Goal: Information Seeking & Learning: Learn about a topic

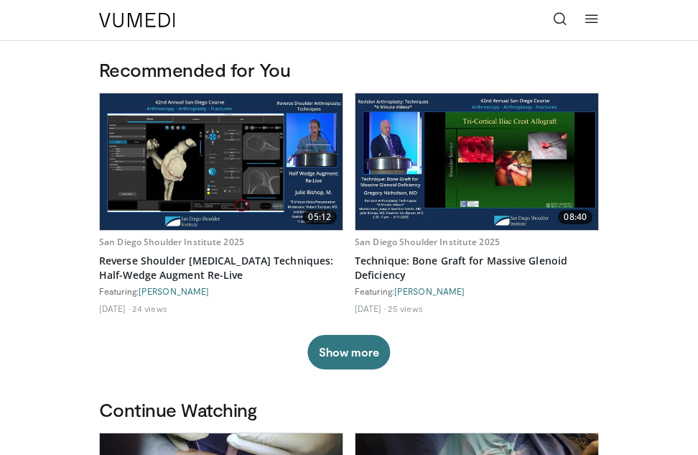
click at [560, 19] on icon at bounding box center [560, 18] width 14 height 14
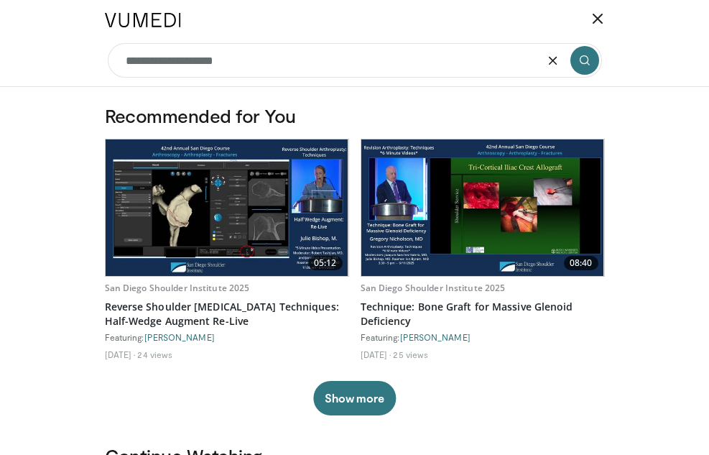
type input "**********"
click at [586, 60] on icon "submit" at bounding box center [584, 60] width 11 height 11
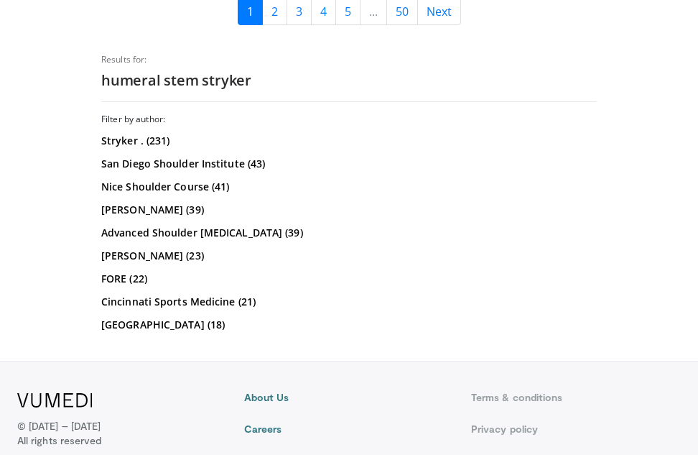
scroll to position [3952, 0]
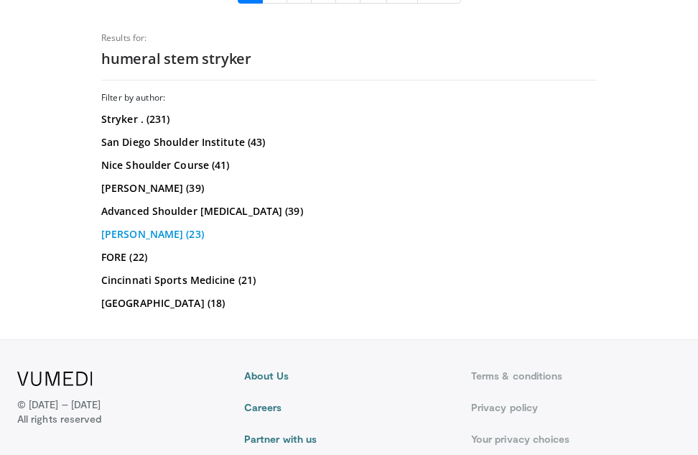
click at [162, 227] on link "[PERSON_NAME] (23)" at bounding box center [347, 234] width 492 height 14
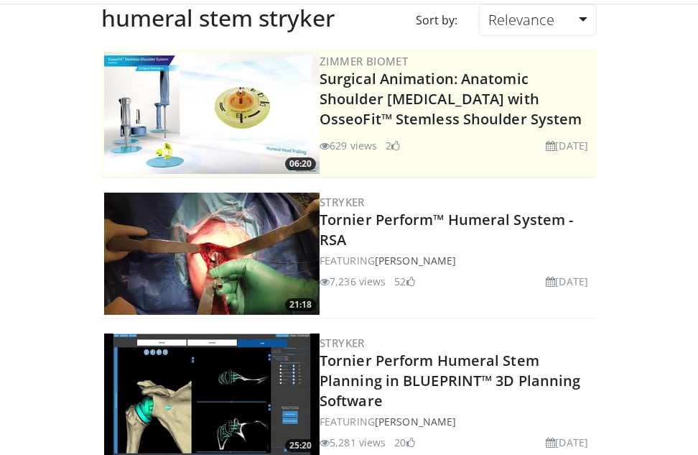
scroll to position [72, 0]
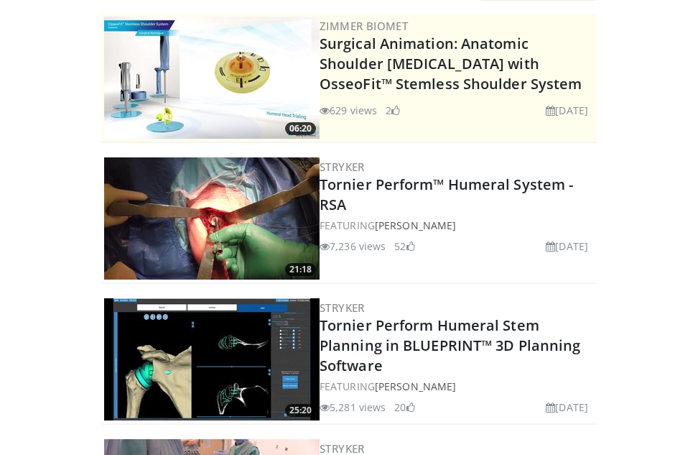
click at [239, 234] on img at bounding box center [212, 218] width 216 height 122
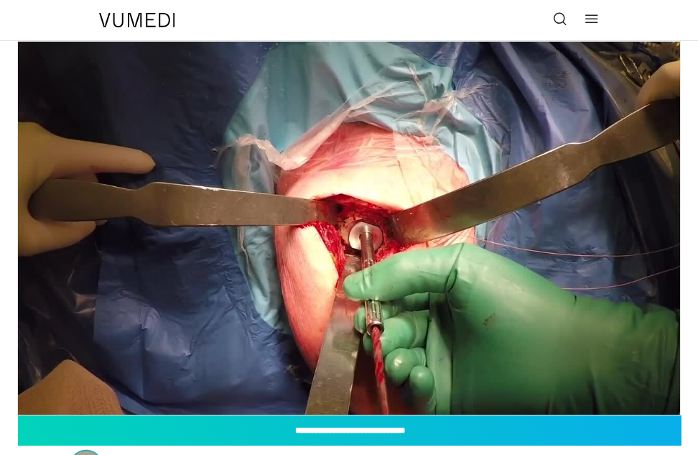
drag, startPoint x: 391, startPoint y: 443, endPoint x: 435, endPoint y: 470, distance: 51.3
click at [435, 454] on html "Specialties Adult & Family Medicine Allergy, Asthma, Immunology Anesthesiology …" at bounding box center [349, 227] width 698 height 455
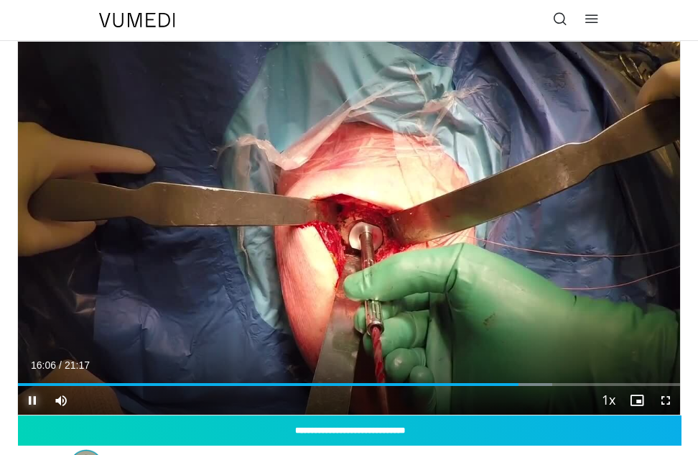
click at [29, 403] on span "Video Player" at bounding box center [32, 400] width 29 height 29
click at [29, 400] on span "Video Player" at bounding box center [32, 400] width 29 height 29
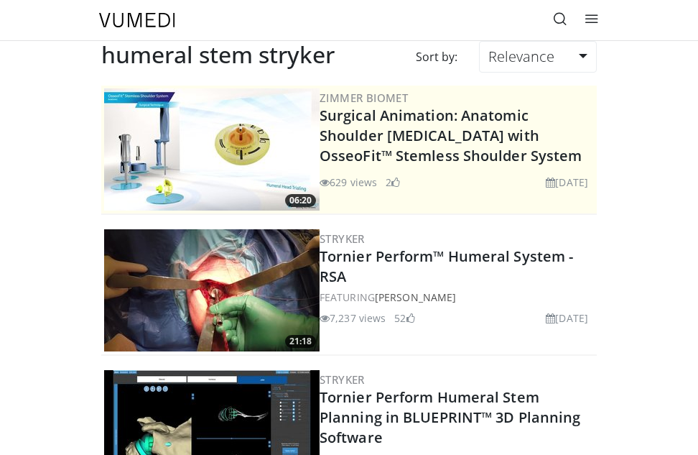
click at [560, 18] on icon at bounding box center [560, 18] width 14 height 14
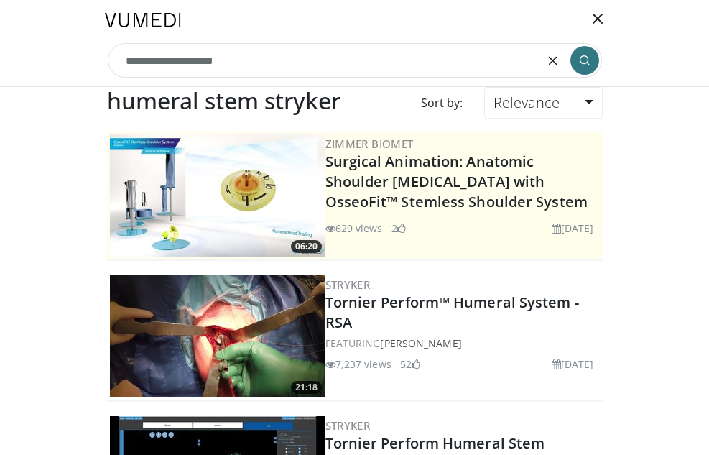
drag, startPoint x: 242, startPoint y: 61, endPoint x: 44, endPoint y: 59, distance: 198.3
click at [44, 59] on header "Specialties Adult & Family Medicine Allergy, Asthma, Immunology Anesthesiology …" at bounding box center [354, 43] width 709 height 87
type input "**********"
click at [579, 62] on icon "submit" at bounding box center [584, 60] width 11 height 11
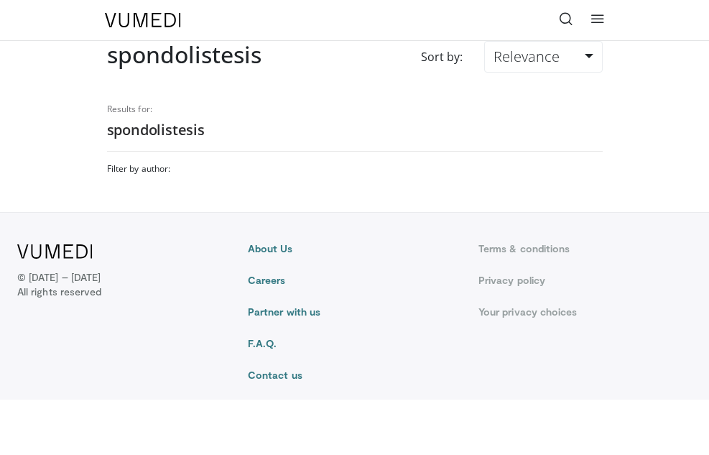
click at [149, 128] on h2 "spondolistesis" at bounding box center [355, 130] width 496 height 19
click at [149, 126] on h2 "spondolistesis" at bounding box center [355, 130] width 496 height 19
click at [176, 55] on h2 "spondolistesis" at bounding box center [184, 54] width 154 height 27
click at [568, 19] on icon at bounding box center [566, 18] width 14 height 14
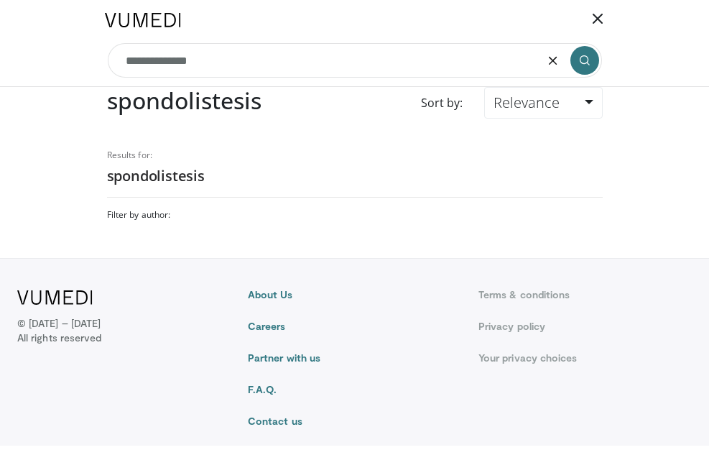
click at [157, 60] on input "**********" at bounding box center [355, 60] width 494 height 34
type input "**********"
click at [165, 179] on h2 "spondolistesis" at bounding box center [355, 176] width 496 height 19
click at [583, 60] on icon "submit" at bounding box center [584, 60] width 11 height 11
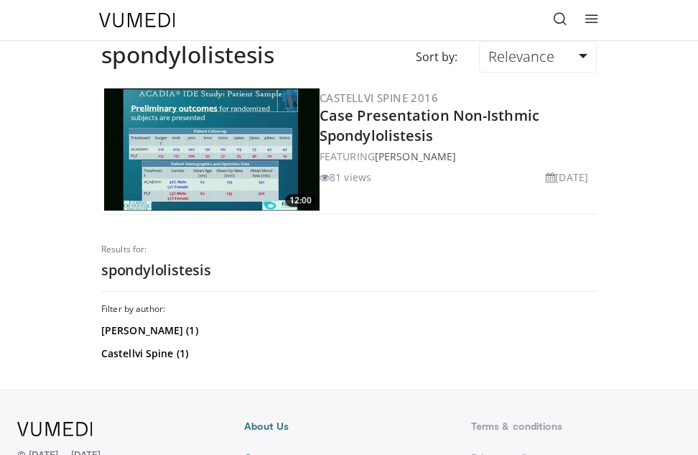
click at [179, 56] on h2 "spondylolistesis" at bounding box center [187, 54] width 173 height 27
click at [558, 17] on icon at bounding box center [560, 18] width 14 height 14
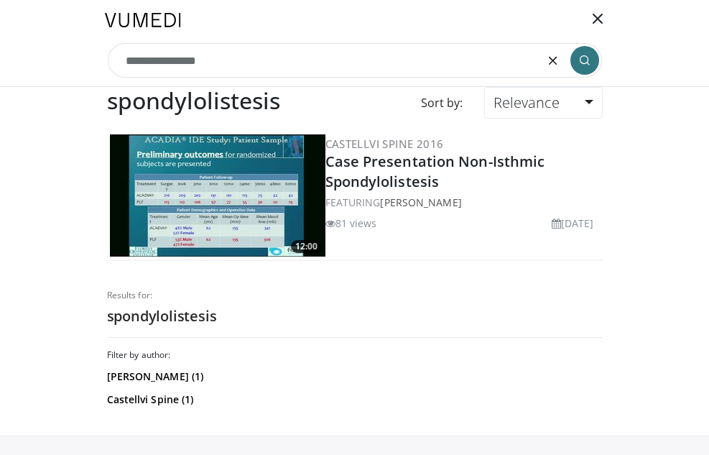
click at [161, 61] on input "**********" at bounding box center [355, 60] width 494 height 34
type input "**********"
click at [582, 65] on icon "submit" at bounding box center [584, 60] width 11 height 11
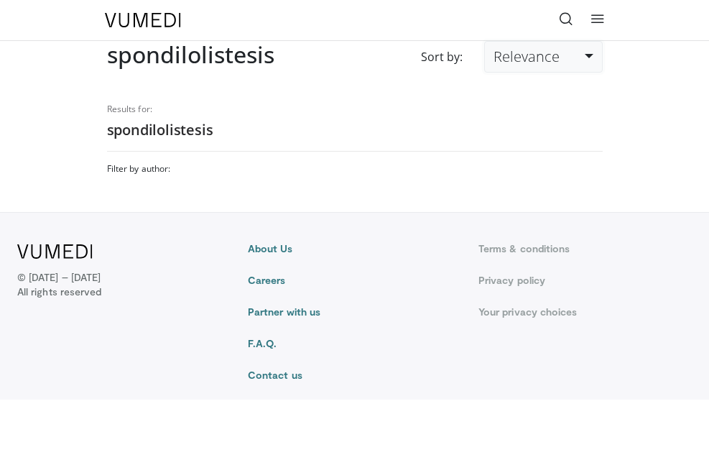
click at [589, 58] on link "Relevance" at bounding box center [543, 57] width 118 height 32
click at [221, 134] on h2 "spondilolistesis" at bounding box center [355, 130] width 496 height 19
click at [150, 126] on h2 "spondilolistesis" at bounding box center [355, 130] width 496 height 19
click at [563, 15] on icon at bounding box center [566, 18] width 14 height 14
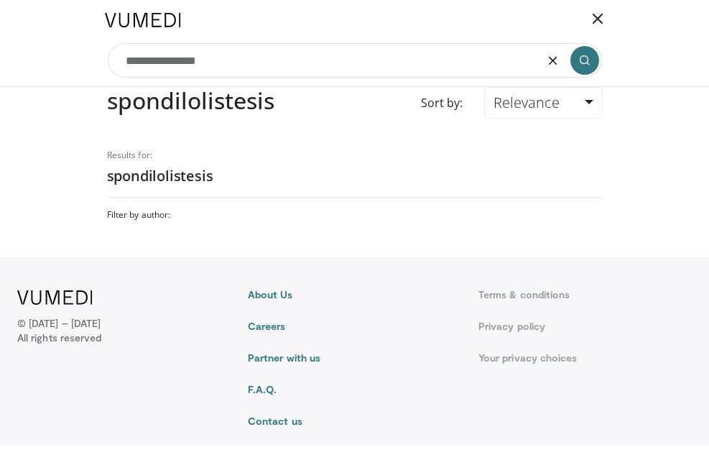
click at [181, 99] on h2 "spondilolistesis" at bounding box center [190, 100] width 167 height 27
click at [175, 97] on h2 "spondilolistesis" at bounding box center [190, 100] width 167 height 27
click at [180, 102] on h2 "spondilolistesis" at bounding box center [190, 100] width 167 height 27
click at [160, 60] on input "**********" at bounding box center [355, 60] width 494 height 34
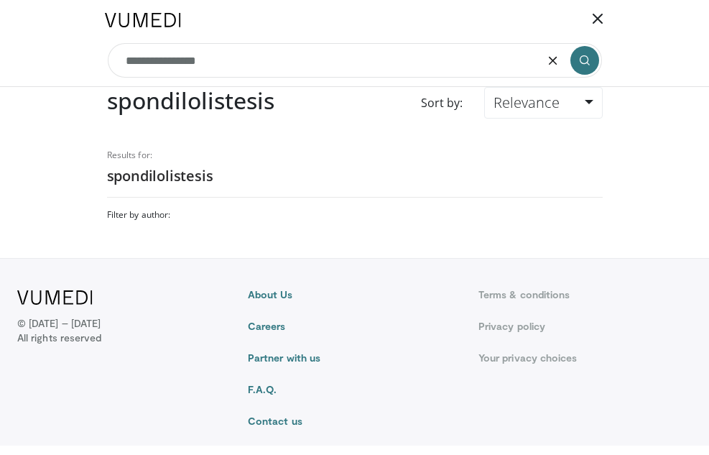
type input "**********"
click at [582, 59] on icon "submit" at bounding box center [584, 60] width 11 height 11
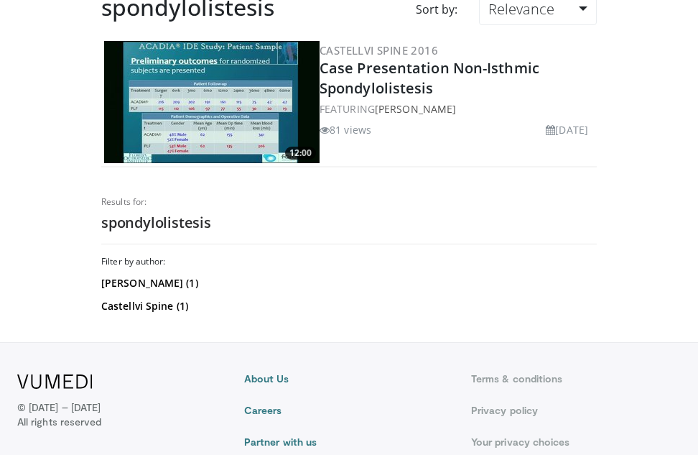
scroll to position [72, 0]
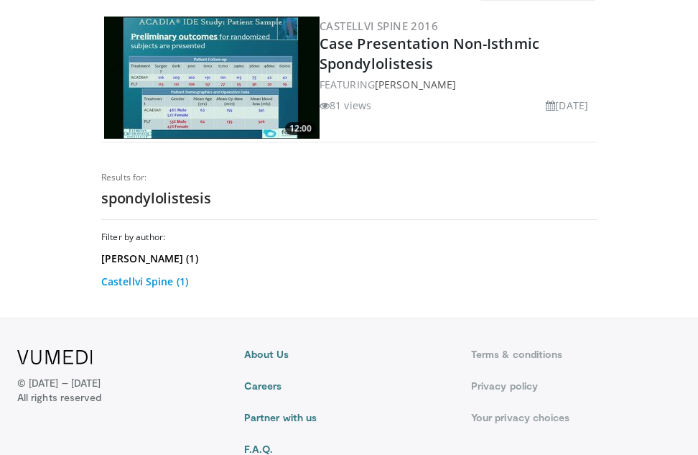
click at [142, 282] on link "Castellvi Spine (1)" at bounding box center [347, 281] width 492 height 14
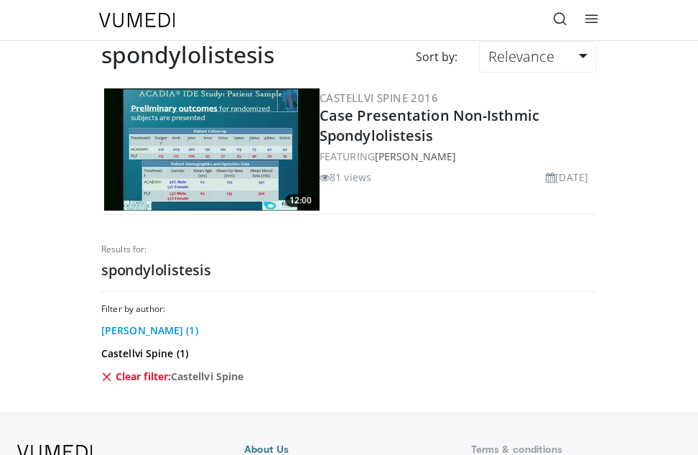
click at [142, 331] on link "[PERSON_NAME] (1)" at bounding box center [347, 330] width 492 height 14
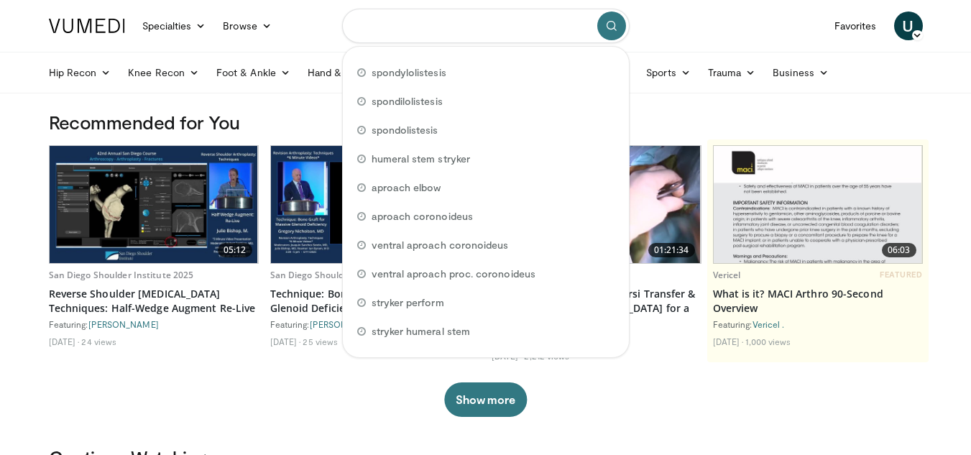
drag, startPoint x: 507, startPoint y: 30, endPoint x: 385, endPoint y: 31, distance: 121.4
click at [385, 31] on input "Search topics, interventions" at bounding box center [485, 26] width 287 height 34
paste input "**********"
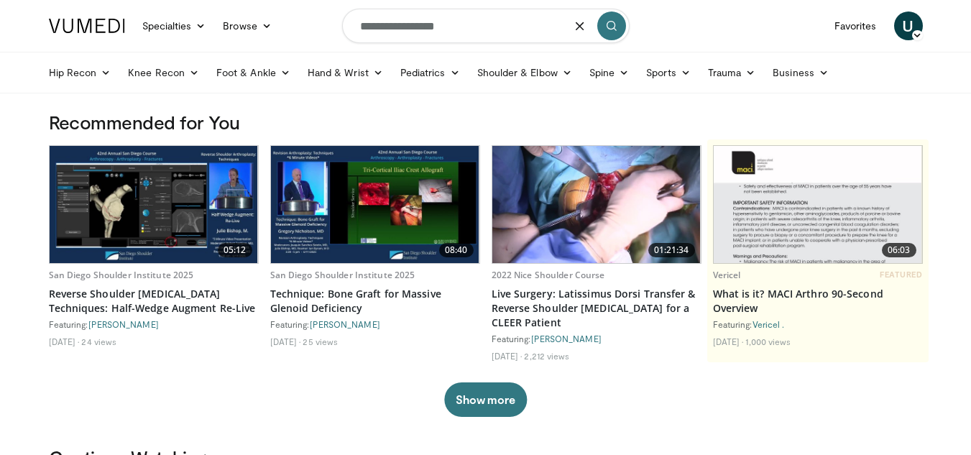
click at [615, 29] on icon "submit" at bounding box center [611, 25] width 11 height 11
click at [463, 26] on input "**********" at bounding box center [485, 26] width 287 height 34
type input "**********"
click at [606, 24] on icon "submit" at bounding box center [611, 25] width 11 height 11
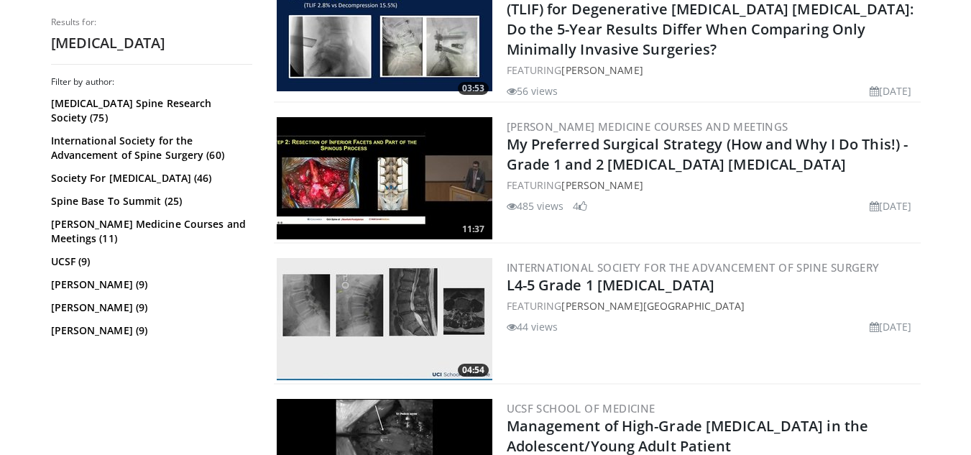
scroll to position [1078, 0]
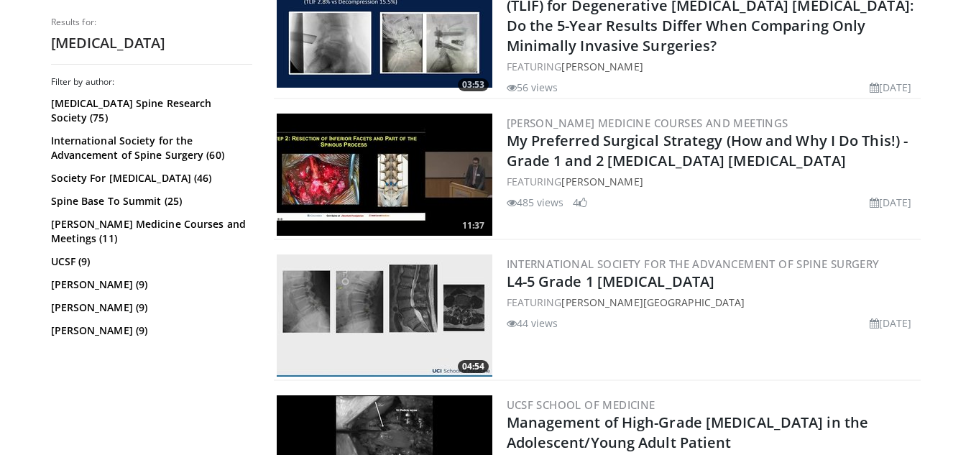
click at [350, 190] on img at bounding box center [385, 175] width 216 height 122
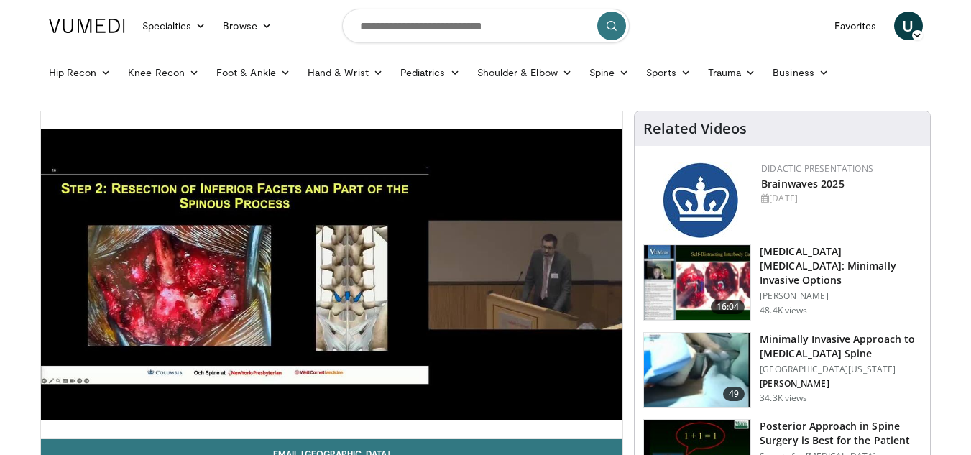
click at [710, 295] on img at bounding box center [697, 282] width 106 height 75
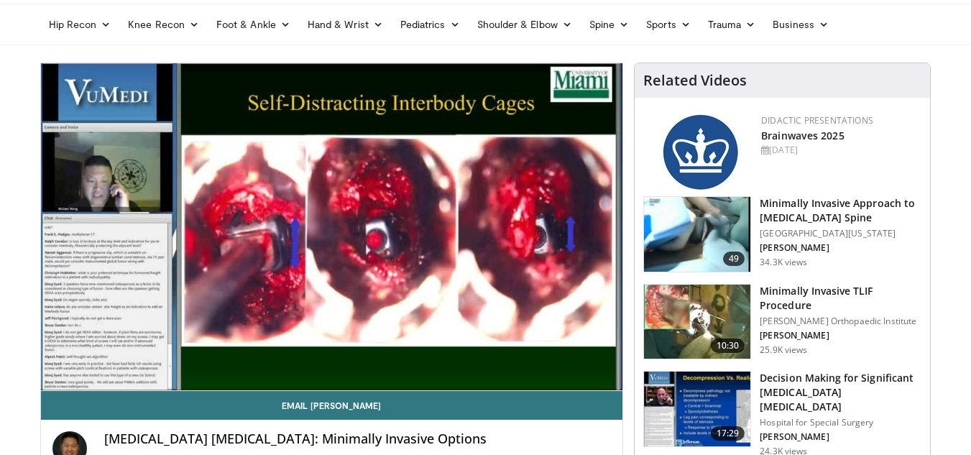
scroll to position [72, 0]
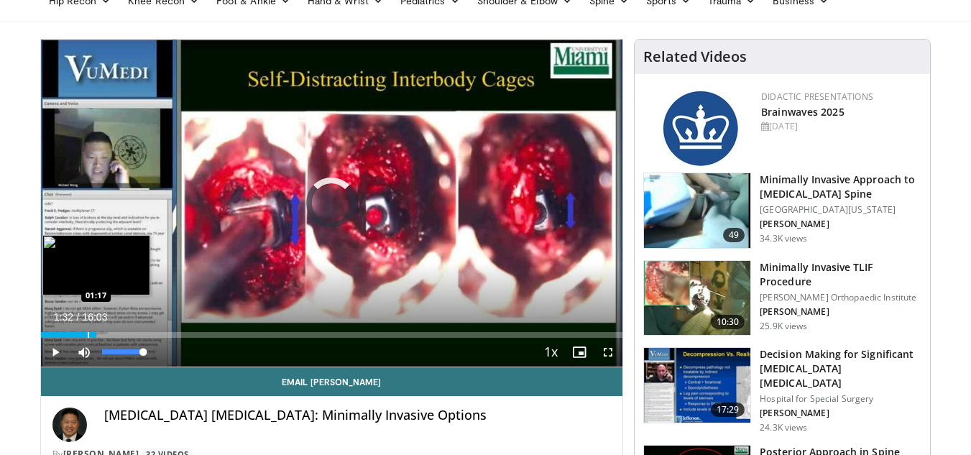
drag, startPoint x: 56, startPoint y: 334, endPoint x: 150, endPoint y: 336, distance: 94.1
click at [89, 336] on div "Progress Bar" at bounding box center [88, 335] width 1 height 6
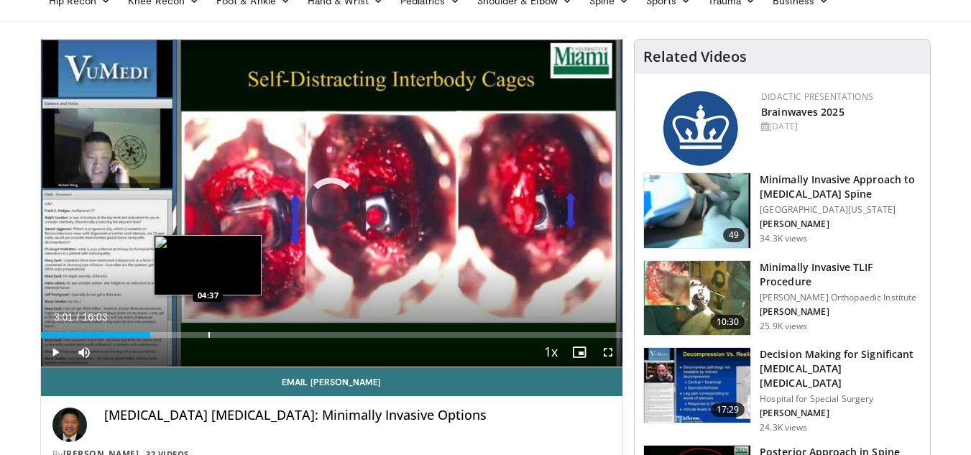
drag, startPoint x: 150, startPoint y: 336, endPoint x: 208, endPoint y: 335, distance: 57.5
click at [208, 335] on div "Loaded : 0.00% 04:35 04:37" at bounding box center [332, 335] width 582 height 6
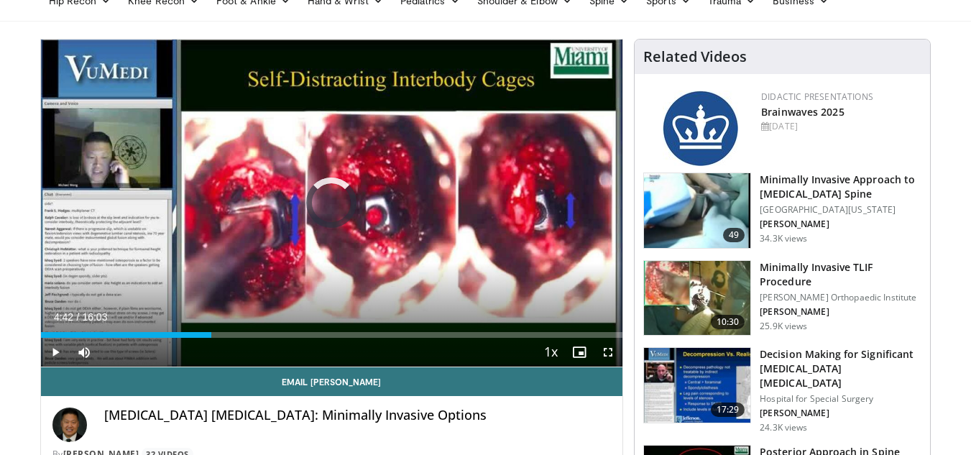
drag, startPoint x: 211, startPoint y: 337, endPoint x: 286, endPoint y: 339, distance: 75.5
click at [282, 338] on div "Current Time 4:42 / Duration 16:03 Play Skip Backward Skip Forward Mute 100% Lo…" at bounding box center [332, 352] width 582 height 29
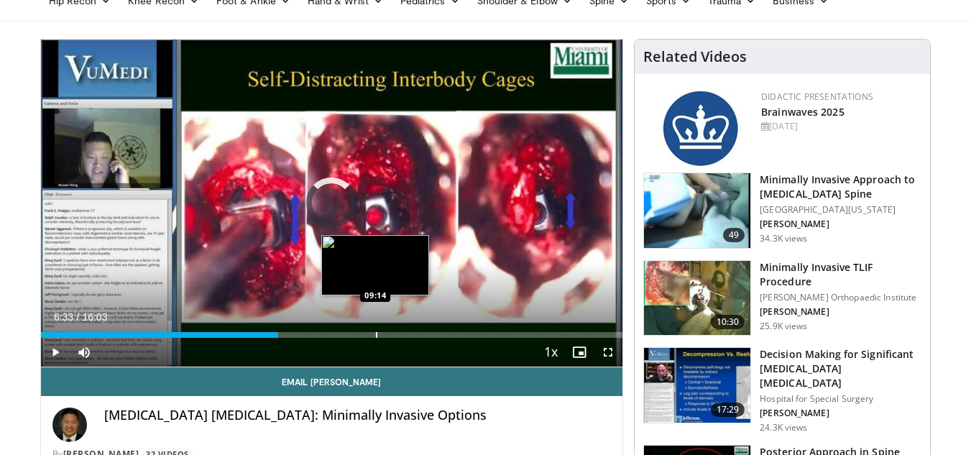
drag, startPoint x: 290, startPoint y: 335, endPoint x: 376, endPoint y: 333, distance: 85.5
click at [376, 333] on div "Progress Bar" at bounding box center [376, 335] width 1 height 6
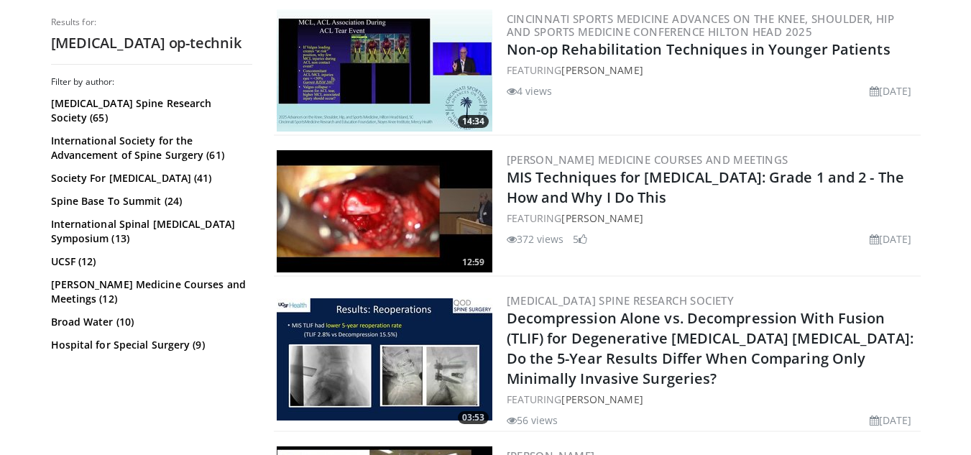
scroll to position [2228, 0]
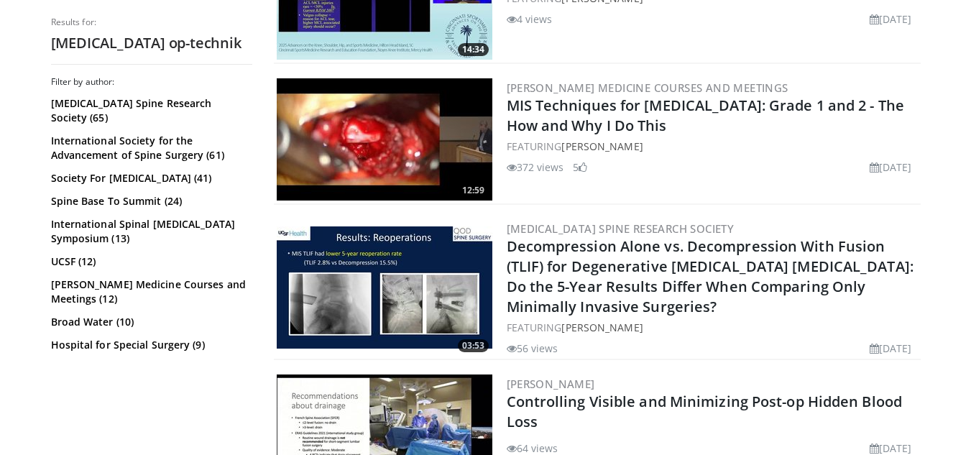
click at [427, 140] on img at bounding box center [385, 139] width 216 height 122
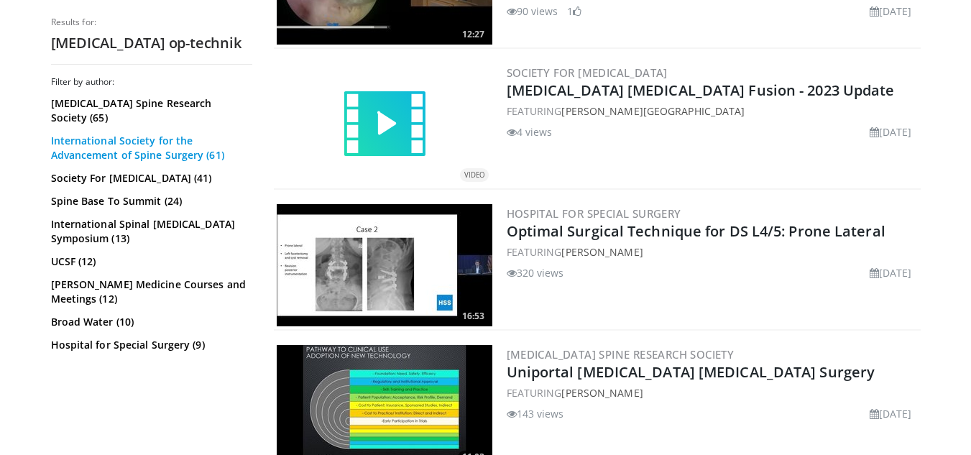
scroll to position [2817, 0]
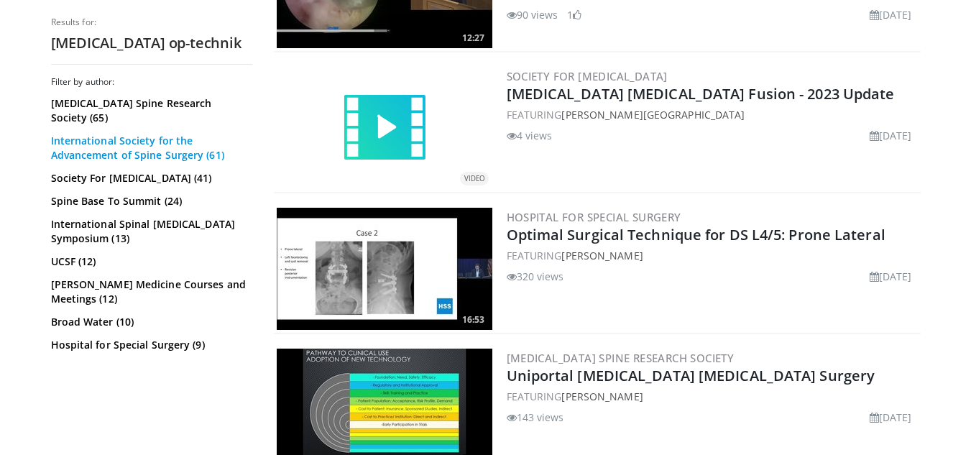
click at [144, 134] on link "International Society for the Advancement of Spine Surgery (61)" at bounding box center [150, 148] width 198 height 29
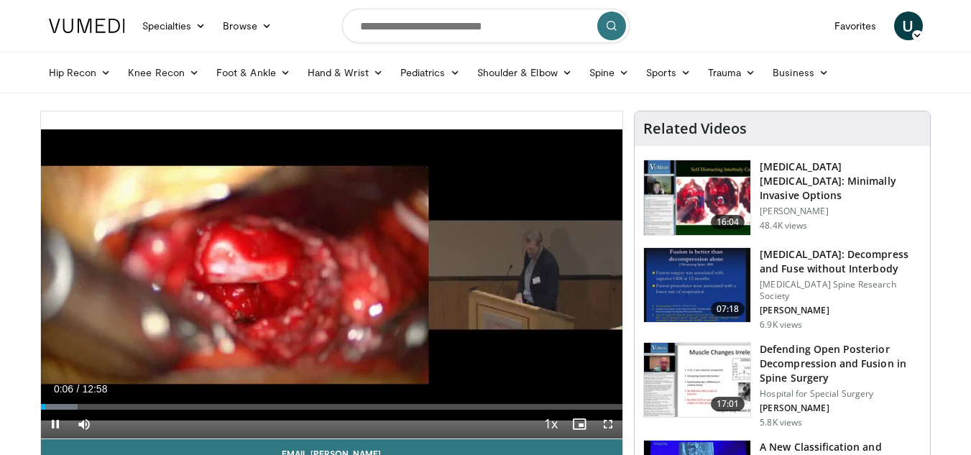
drag, startPoint x: 142, startPoint y: 425, endPoint x: 180, endPoint y: 425, distance: 37.4
click at [180, 425] on video-js "**********" at bounding box center [332, 275] width 582 height 328
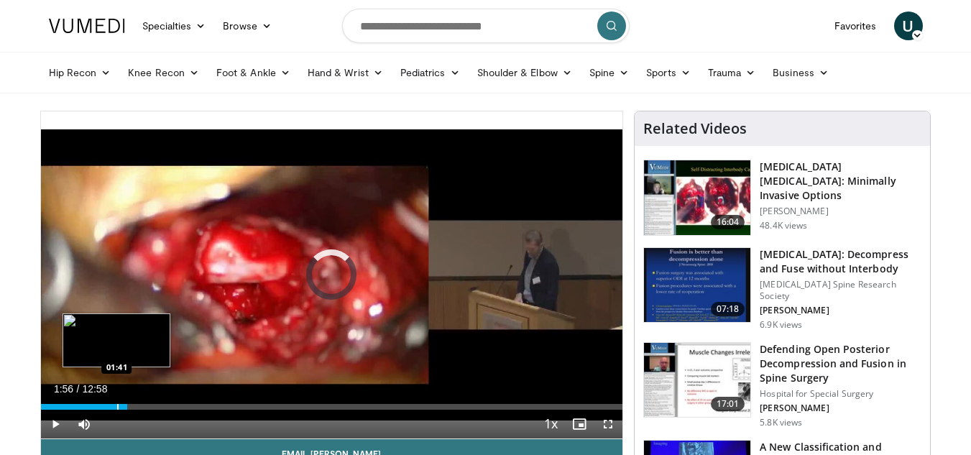
drag, startPoint x: 44, startPoint y: 409, endPoint x: 116, endPoint y: 407, distance: 72.6
click at [117, 407] on div "Progress Bar" at bounding box center [117, 407] width 1 height 6
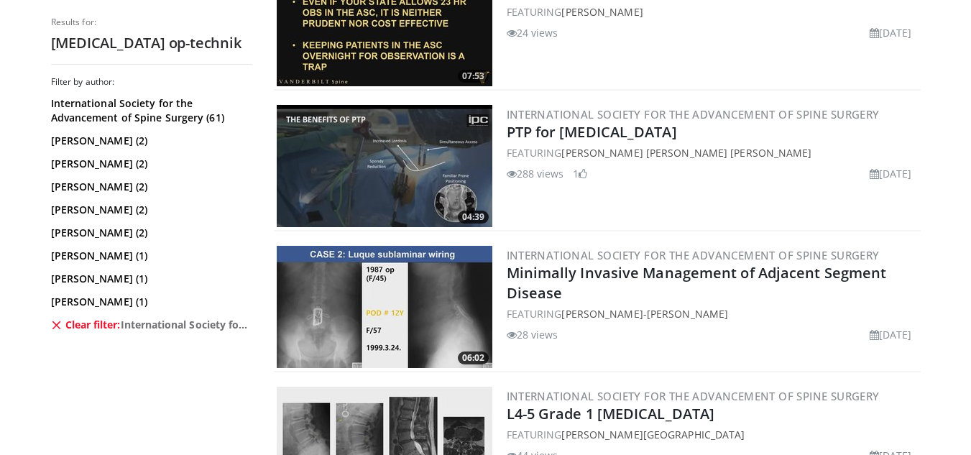
scroll to position [1078, 0]
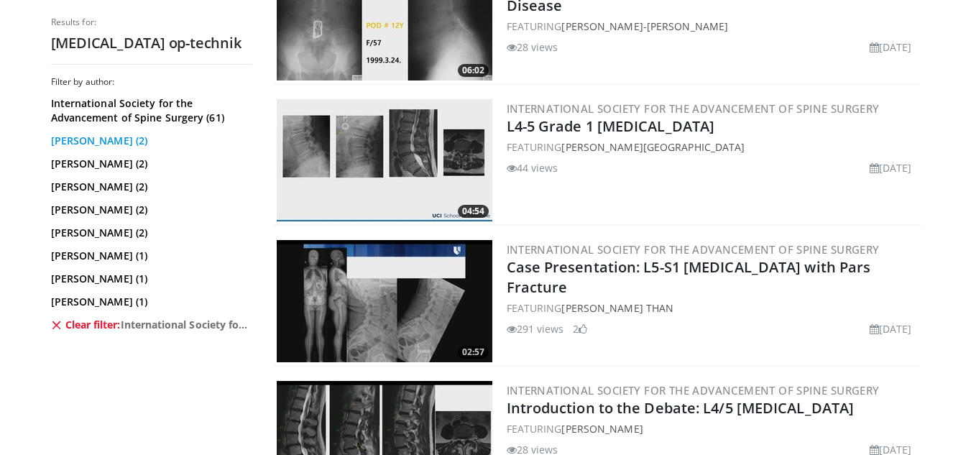
click at [105, 142] on link "[PERSON_NAME] (2)" at bounding box center [150, 141] width 198 height 14
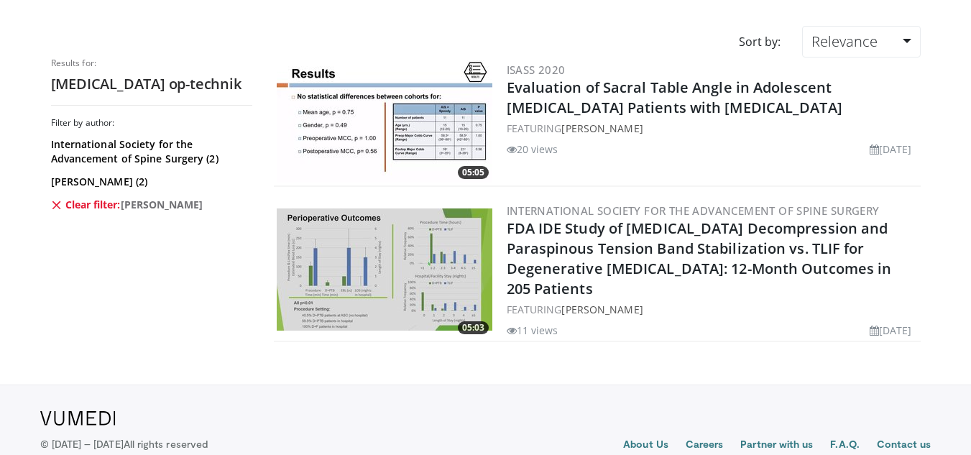
scroll to position [161, 0]
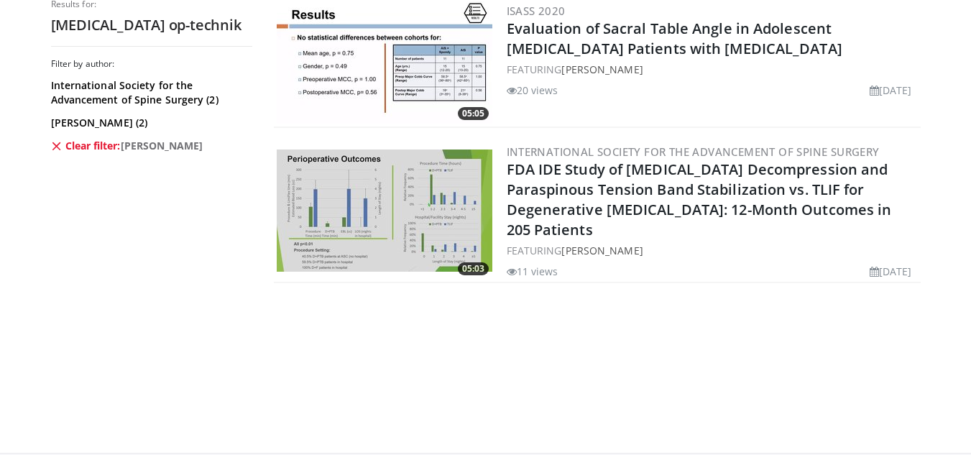
click at [57, 149] on icon at bounding box center [56, 145] width 11 height 11
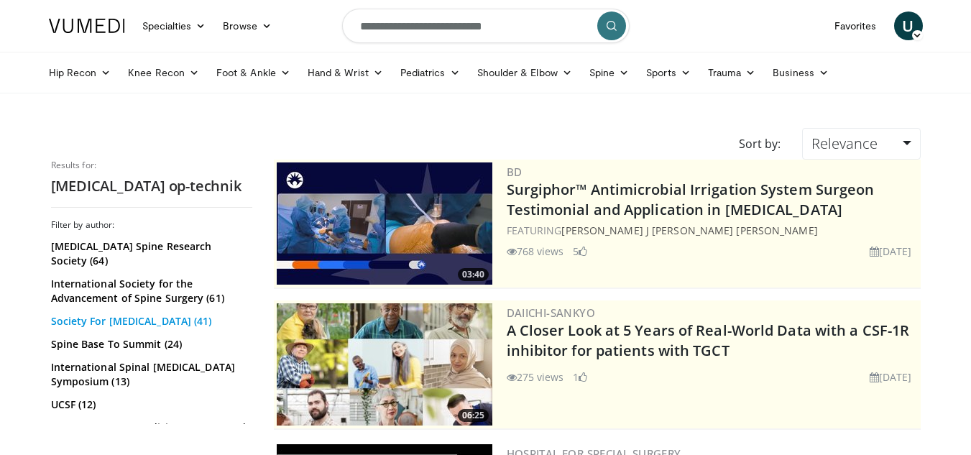
click at [138, 314] on link "Society For [MEDICAL_DATA] (41)" at bounding box center [150, 321] width 198 height 14
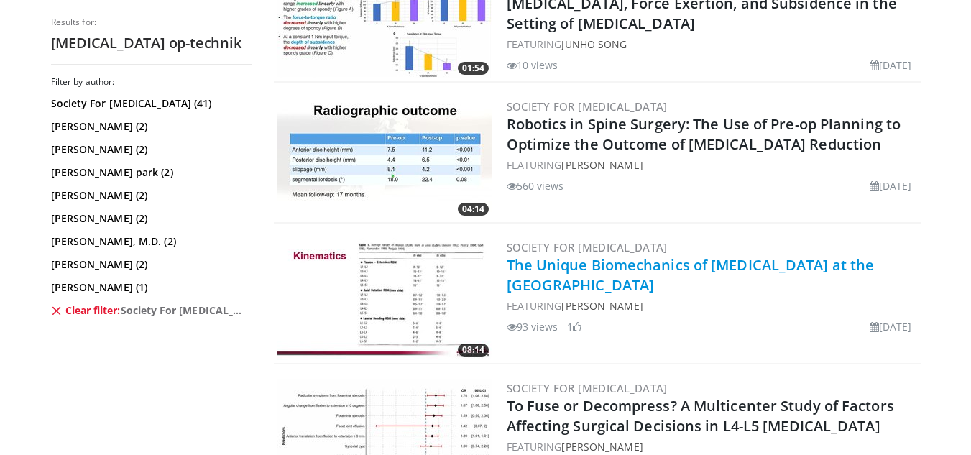
scroll to position [503, 0]
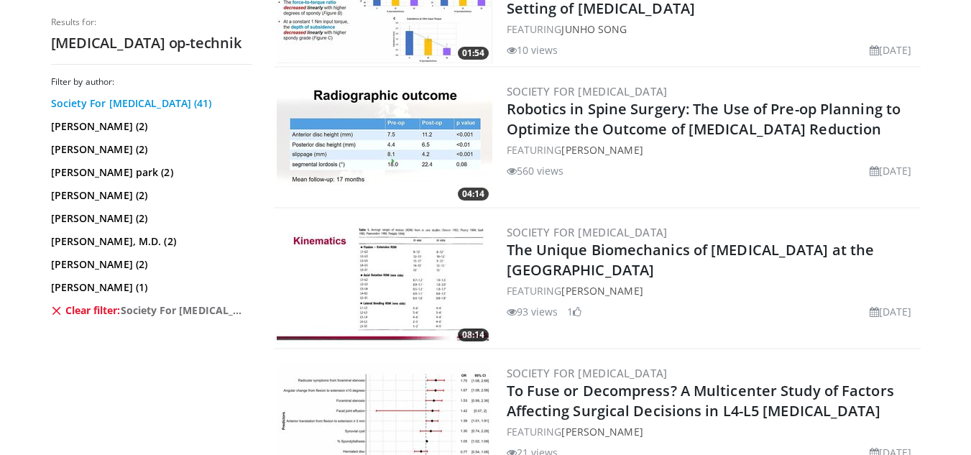
click at [129, 103] on link "Society For [MEDICAL_DATA] (41)" at bounding box center [150, 103] width 198 height 14
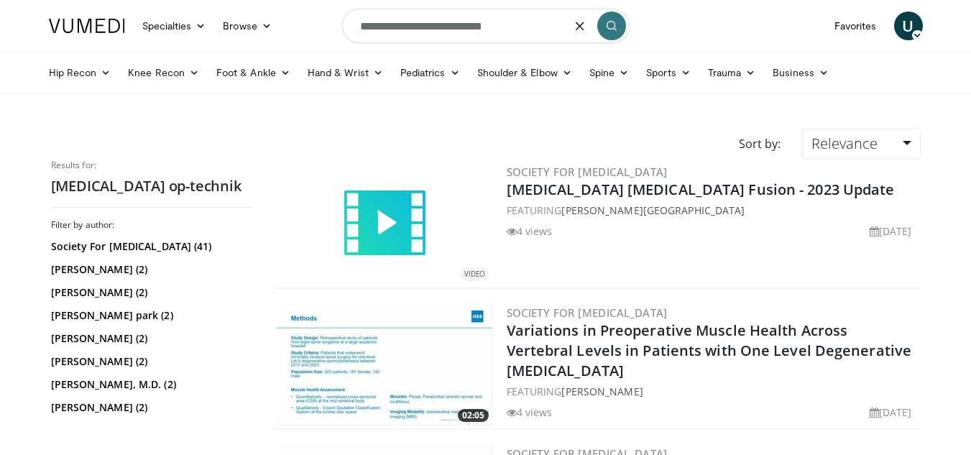
click at [508, 25] on input "**********" at bounding box center [485, 26] width 287 height 34
type input "**********"
click at [612, 22] on icon "submit" at bounding box center [611, 25] width 11 height 11
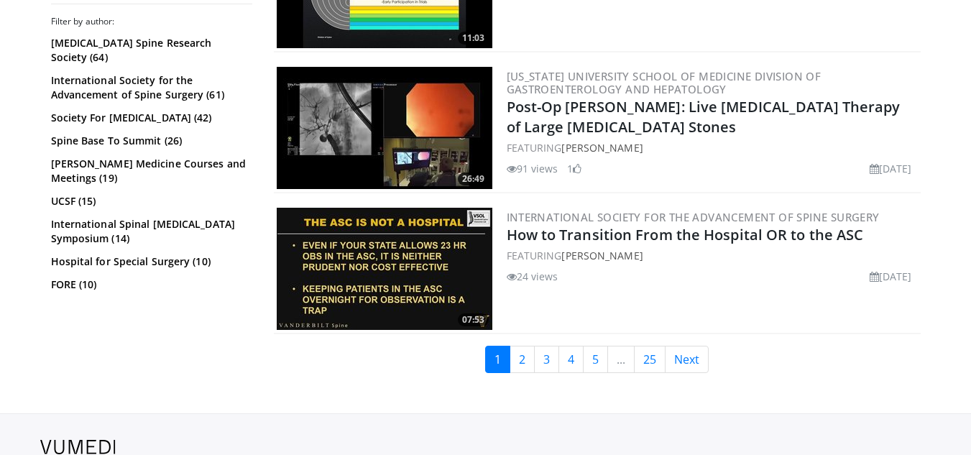
scroll to position [3593, 0]
